Goal: Book appointment/travel/reservation

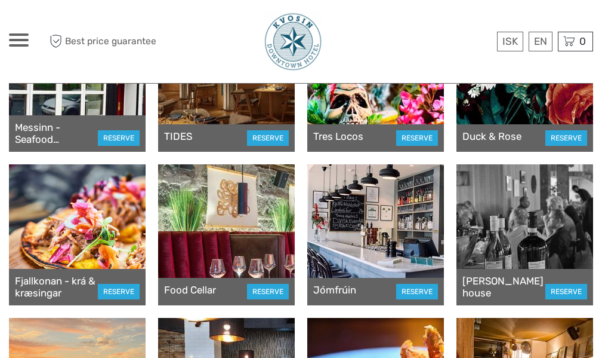
scroll to position [239, 0]
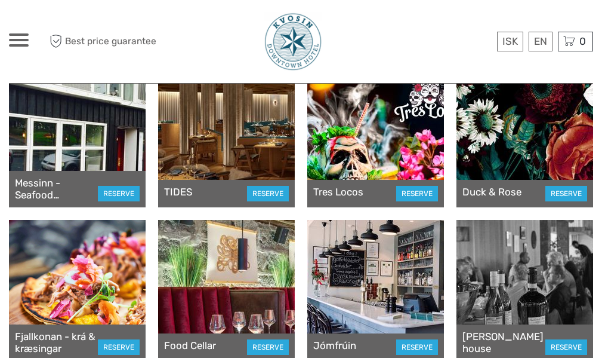
click at [481, 138] on div at bounding box center [525, 136] width 137 height 141
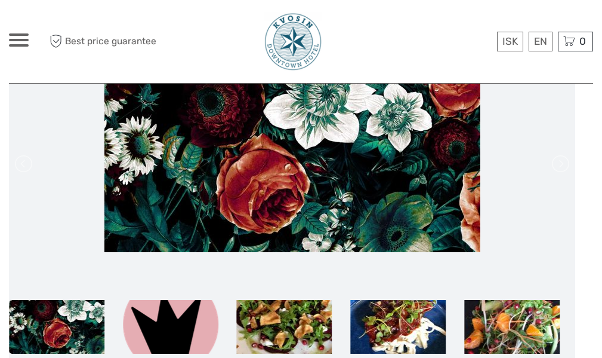
scroll to position [119, 0]
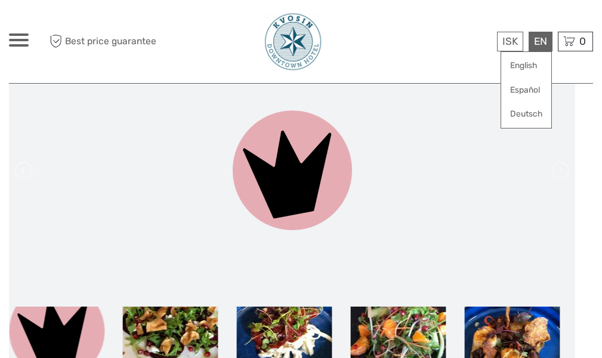
click at [540, 43] on div "EN English Español Deutsch" at bounding box center [541, 42] width 24 height 20
click at [535, 60] on link "English" at bounding box center [527, 65] width 50 height 21
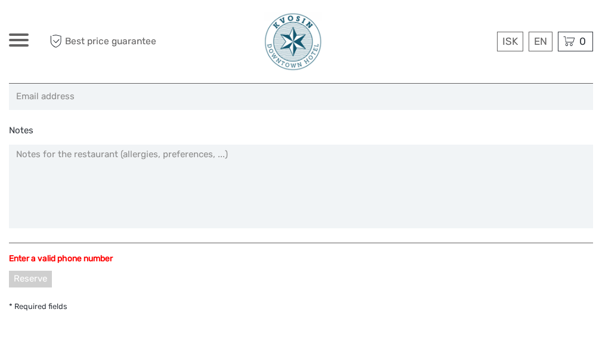
scroll to position [1194, 0]
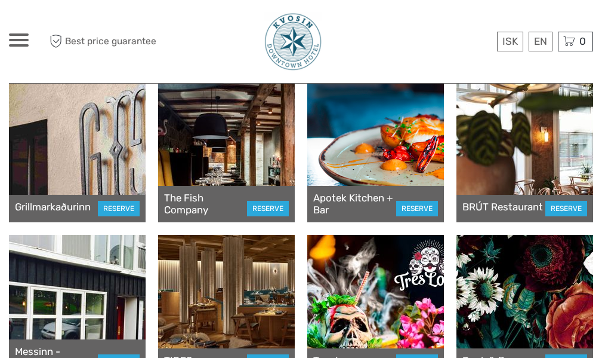
scroll to position [179, 0]
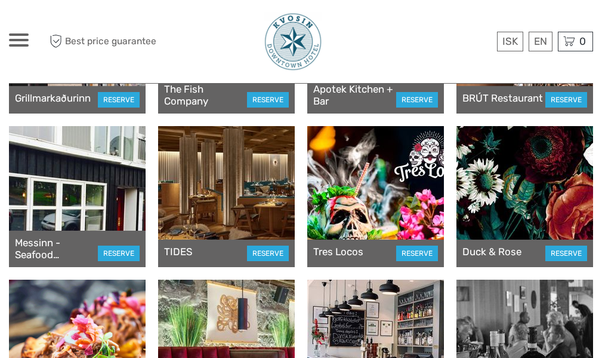
click at [227, 177] on div at bounding box center [226, 196] width 137 height 141
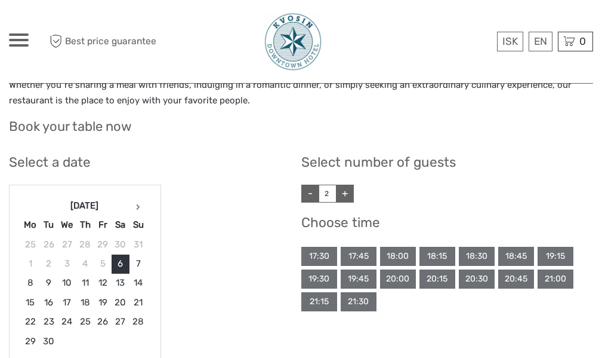
scroll to position [657, 0]
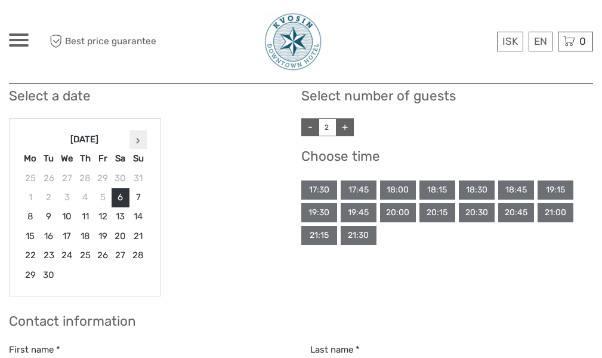
click at [133, 137] on th at bounding box center [139, 139] width 18 height 19
click at [133, 137] on th at bounding box center [137, 139] width 17 height 19
click at [133, 137] on th at bounding box center [139, 139] width 18 height 19
click at [133, 137] on th at bounding box center [137, 139] width 17 height 19
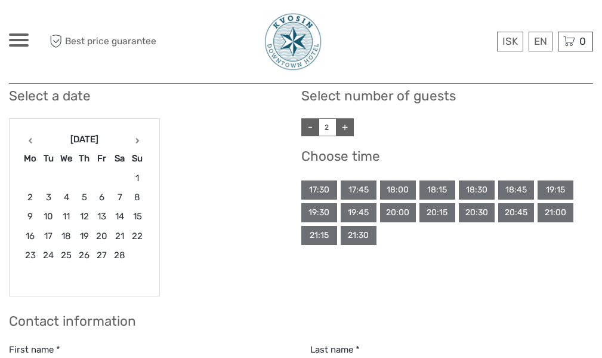
click at [133, 137] on th at bounding box center [137, 139] width 17 height 19
click at [133, 137] on th at bounding box center [138, 139] width 17 height 19
click at [133, 137] on th at bounding box center [139, 139] width 18 height 19
click at [133, 137] on th at bounding box center [137, 139] width 17 height 19
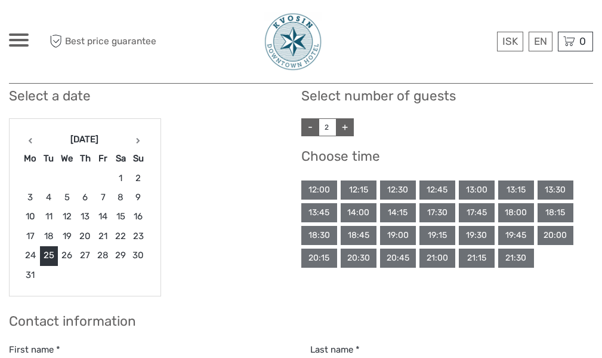
click at [343, 128] on link "+" at bounding box center [345, 127] width 18 height 18
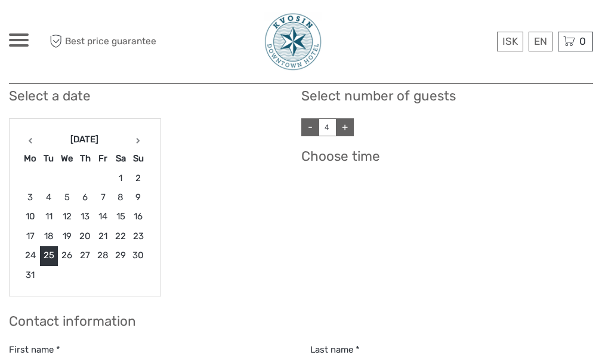
click at [343, 128] on link "+" at bounding box center [345, 127] width 18 height 18
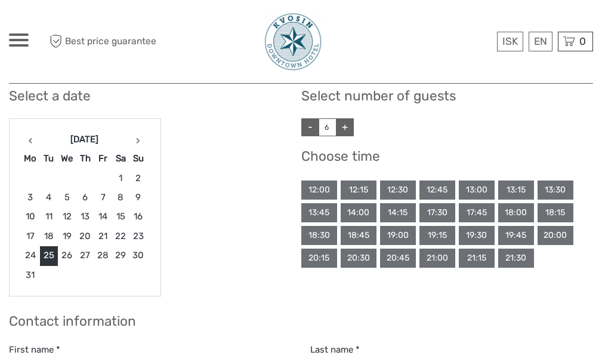
click at [343, 128] on link "+" at bounding box center [345, 127] width 18 height 18
type input "7"
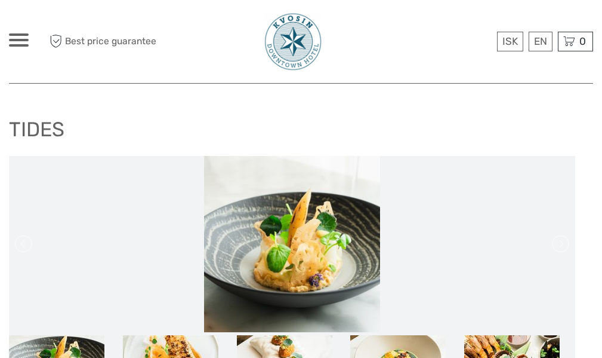
scroll to position [0, 0]
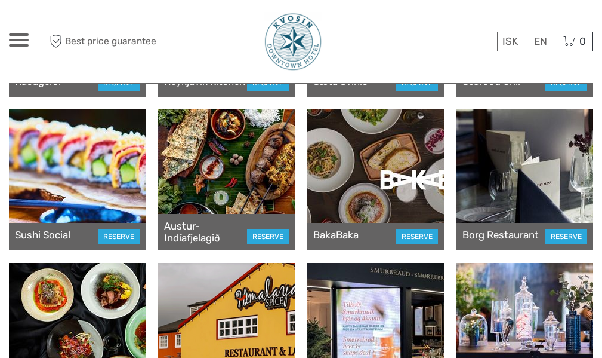
scroll to position [657, 0]
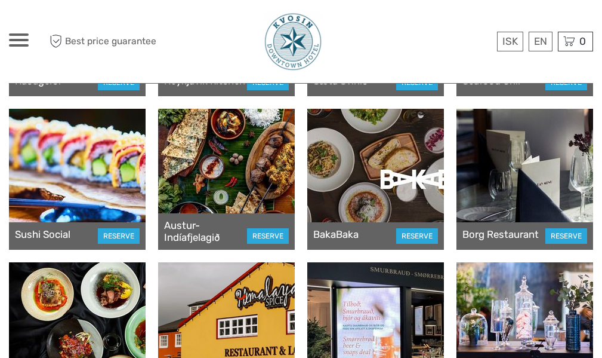
click at [535, 195] on div at bounding box center [525, 179] width 137 height 141
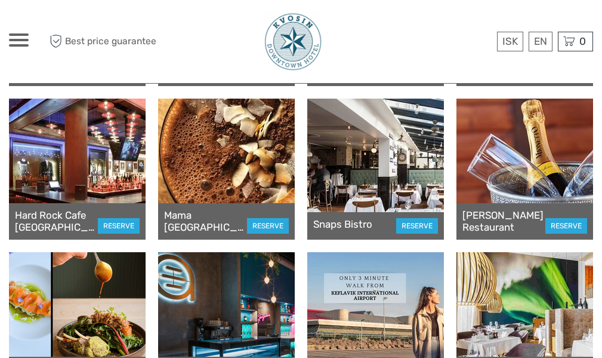
scroll to position [1134, 0]
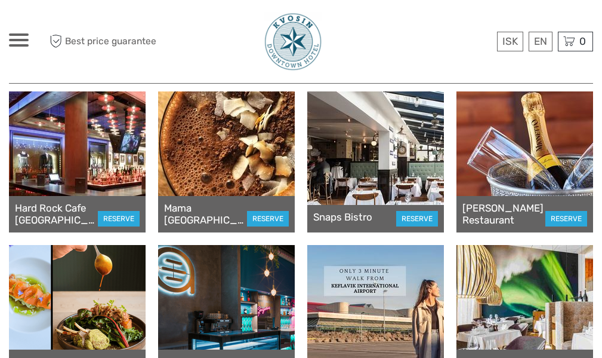
click at [257, 159] on div at bounding box center [226, 161] width 137 height 141
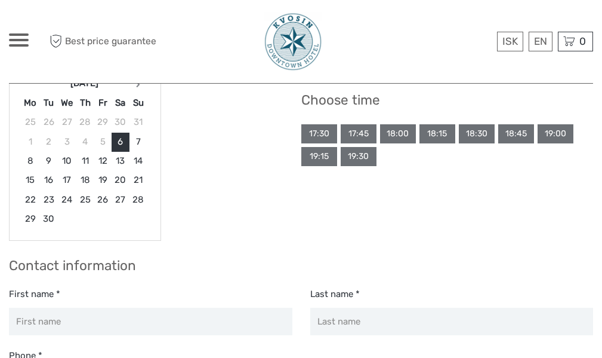
scroll to position [358, 0]
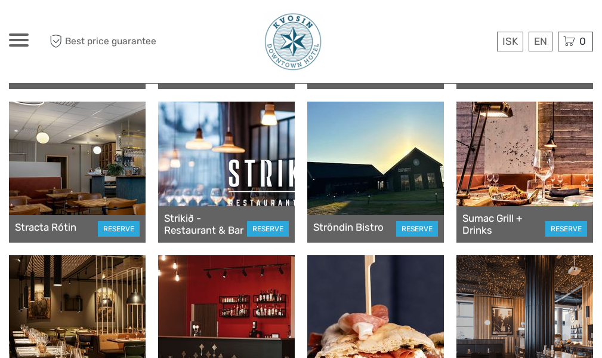
scroll to position [6030, 0]
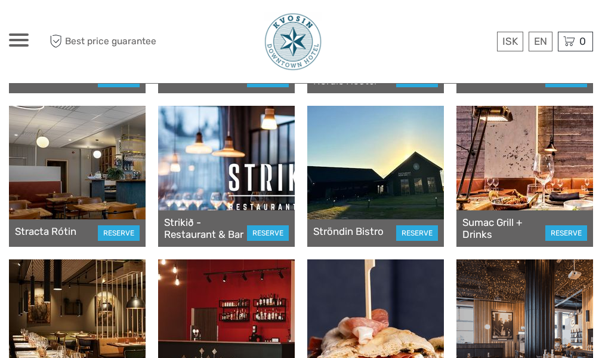
click at [512, 169] on div at bounding box center [525, 176] width 137 height 141
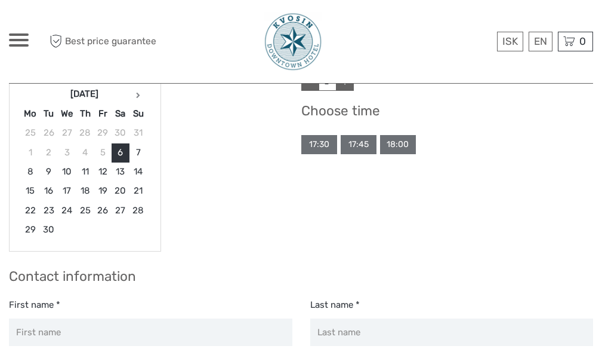
scroll to position [597, 0]
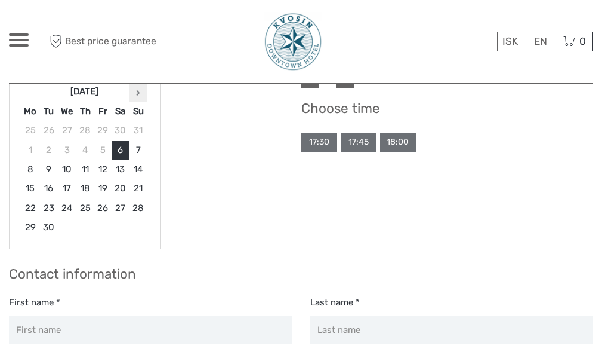
click at [133, 92] on th at bounding box center [139, 91] width 18 height 19
click at [133, 91] on th at bounding box center [137, 91] width 17 height 19
click at [133, 91] on th at bounding box center [139, 91] width 18 height 19
click at [134, 91] on th at bounding box center [137, 91] width 17 height 19
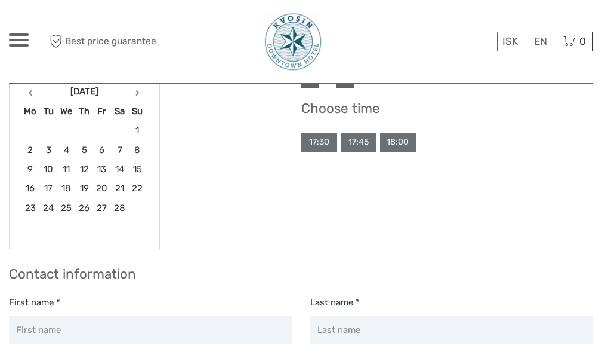
click at [134, 91] on th at bounding box center [137, 91] width 17 height 19
click at [136, 91] on icon at bounding box center [138, 93] width 4 height 6
click at [136, 92] on icon at bounding box center [138, 93] width 4 height 6
click at [136, 93] on icon at bounding box center [138, 93] width 4 height 6
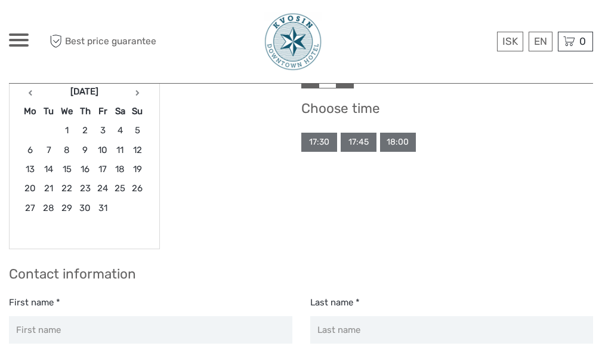
click at [136, 93] on icon at bounding box center [138, 93] width 4 height 6
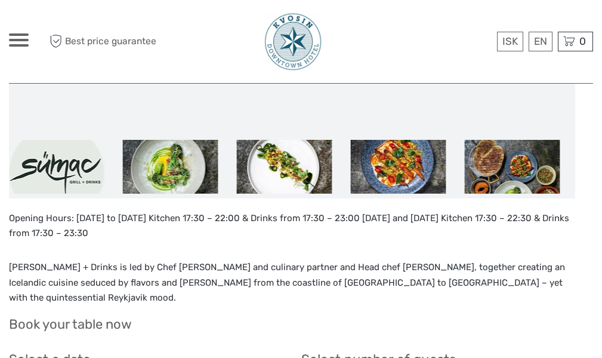
scroll to position [298, 0]
